Goal: Find specific page/section: Find specific page/section

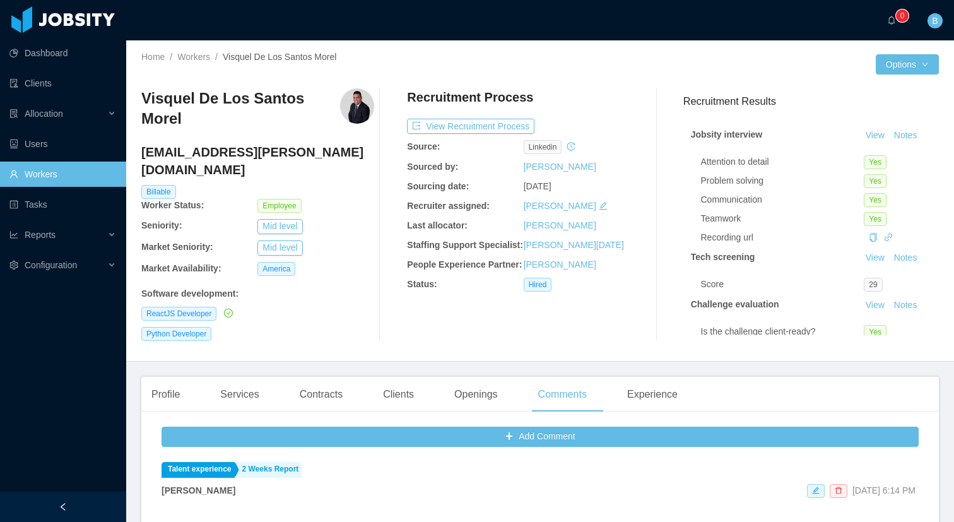
click at [42, 175] on link "Workers" at bounding box center [62, 173] width 107 height 25
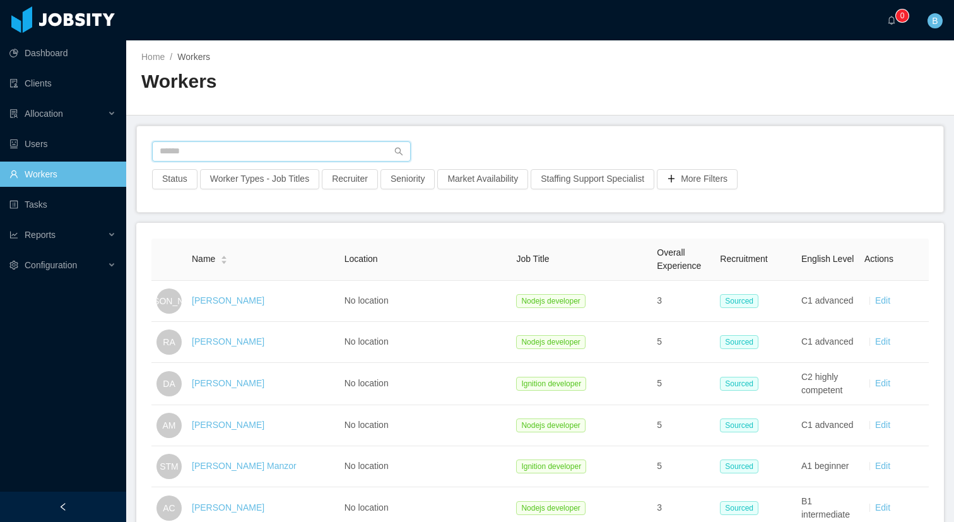
click at [202, 156] on input "text" at bounding box center [281, 151] width 259 height 20
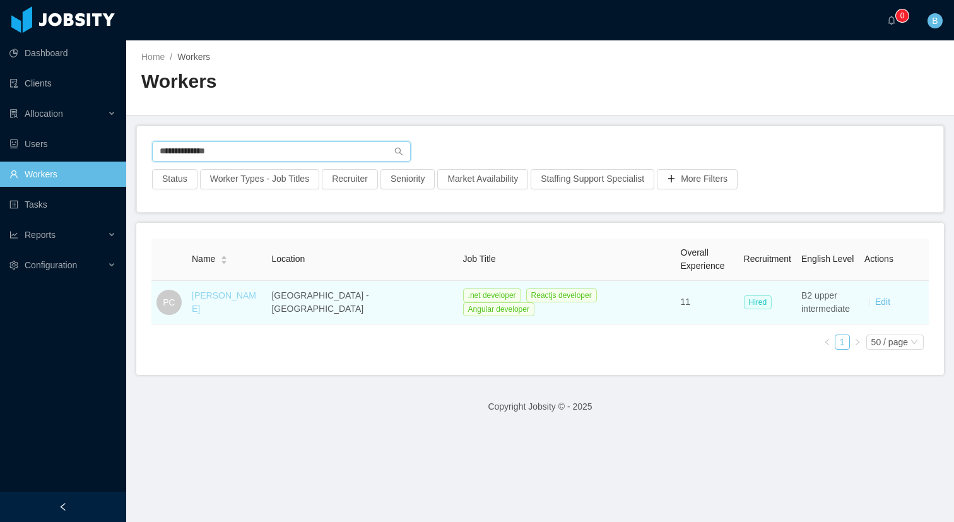
type input "**********"
click at [238, 303] on link "[PERSON_NAME]" at bounding box center [224, 301] width 64 height 23
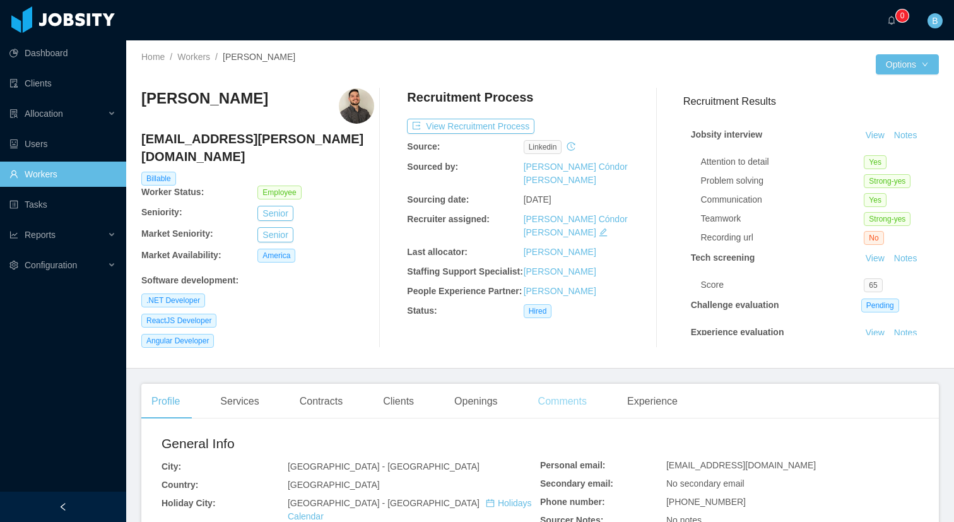
click at [565, 392] on div "Comments" at bounding box center [562, 401] width 69 height 35
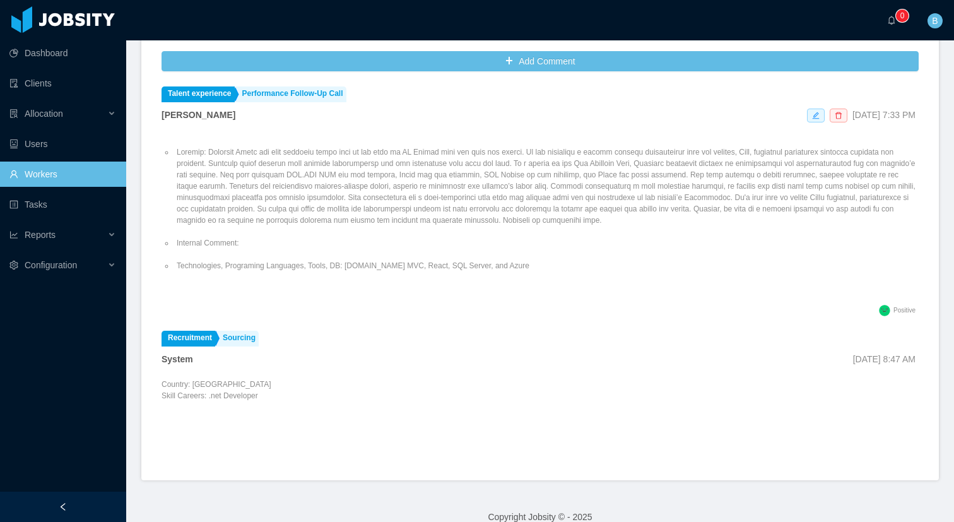
scroll to position [237, 0]
